Goal: Task Accomplishment & Management: Complete application form

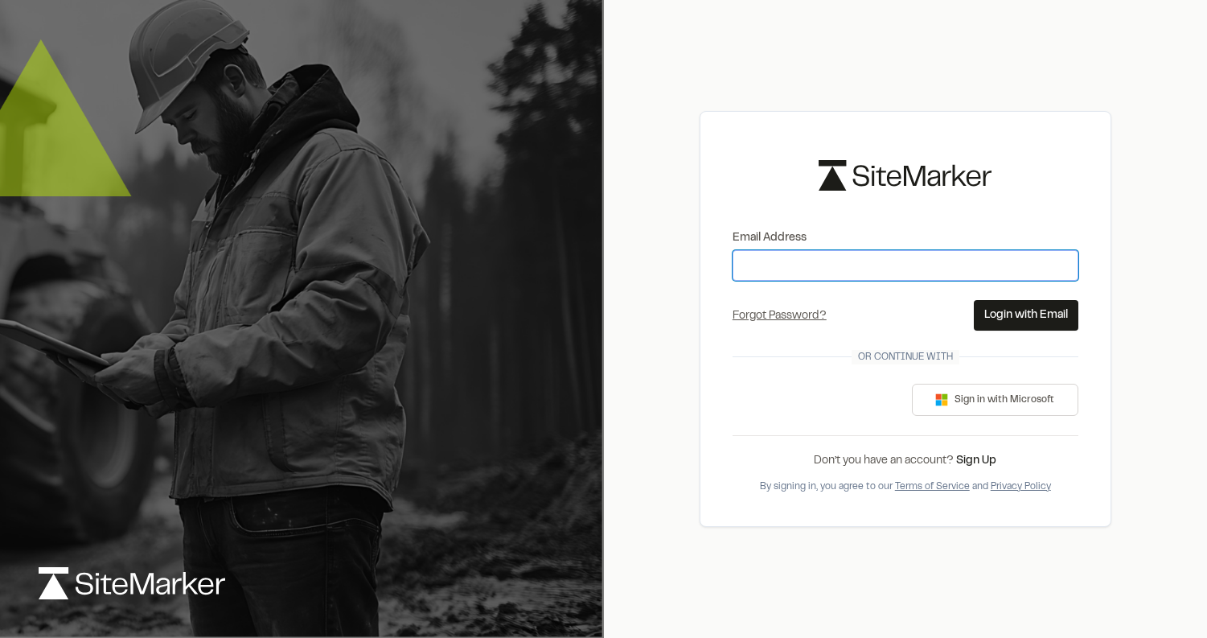
click at [930, 268] on input "Email Address" at bounding box center [906, 265] width 346 height 31
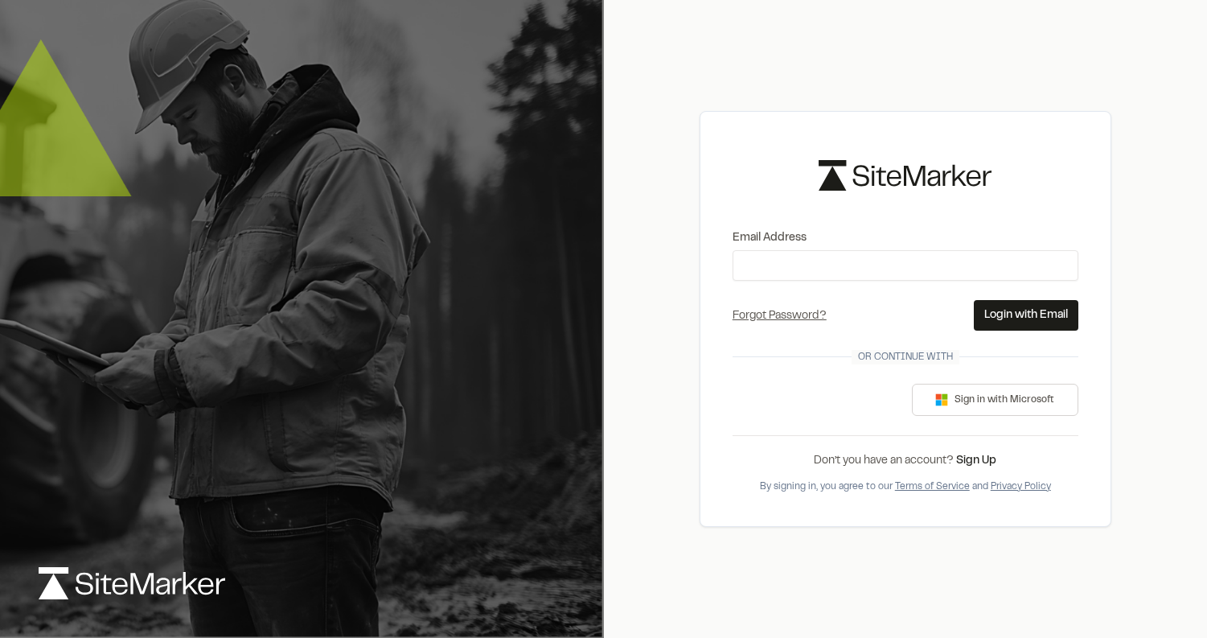
click at [708, 160] on div "Email Address Forgot Password? Forgot Password Send Reset Link Please type your…" at bounding box center [906, 318] width 412 height 415
click at [969, 458] on link "Sign Up" at bounding box center [976, 461] width 40 height 10
